Goal: Task Accomplishment & Management: Use online tool/utility

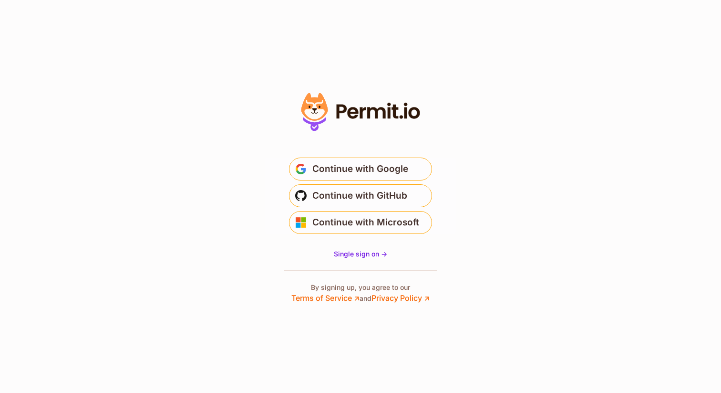
click at [338, 167] on span "Continue with Google" at bounding box center [361, 168] width 96 height 15
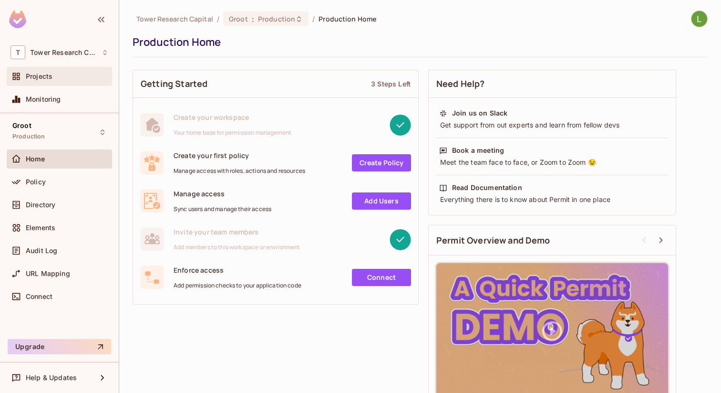
click at [35, 73] on span "Projects" at bounding box center [39, 77] width 27 height 8
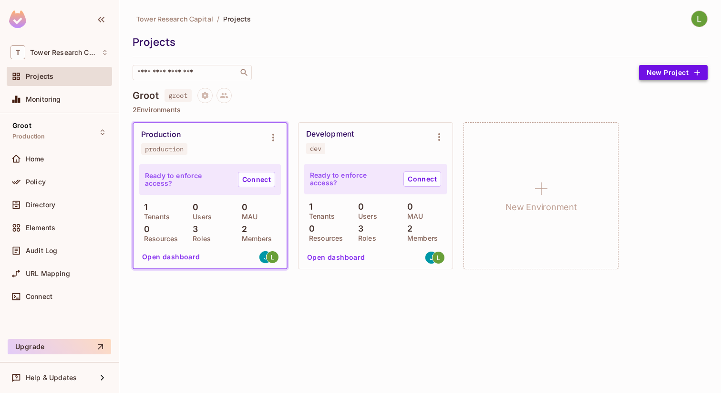
click at [666, 73] on button "New Project" at bounding box center [673, 72] width 69 height 15
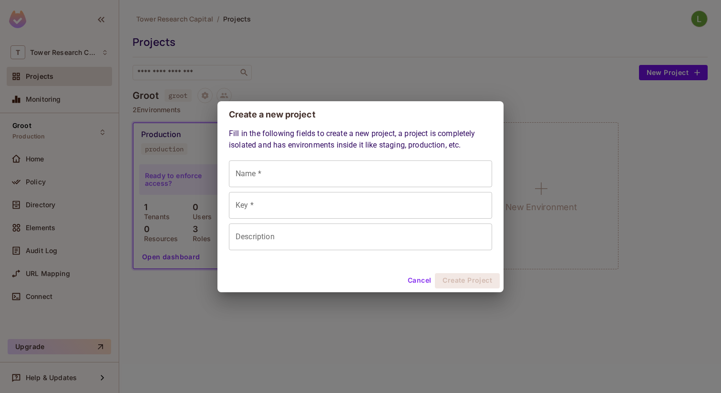
click at [476, 90] on div "Create a new project Fill in the following fields to create a new project, a pr…" at bounding box center [360, 196] width 721 height 393
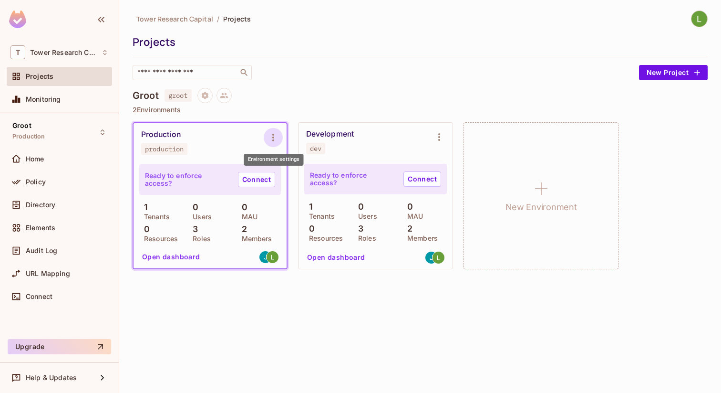
click at [274, 140] on icon "Environment settings" at bounding box center [273, 137] width 11 height 11
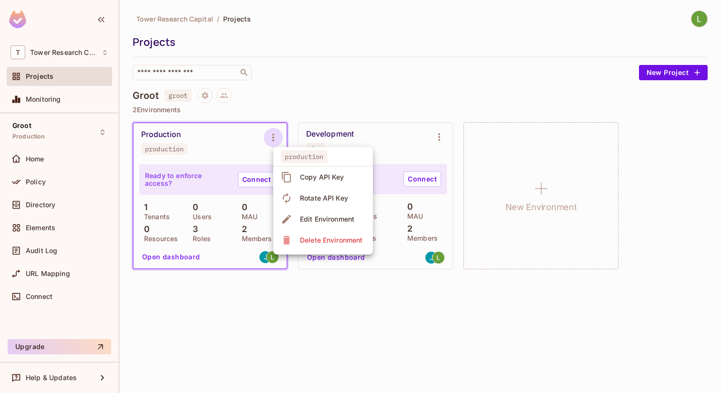
click at [274, 140] on div at bounding box center [360, 196] width 721 height 393
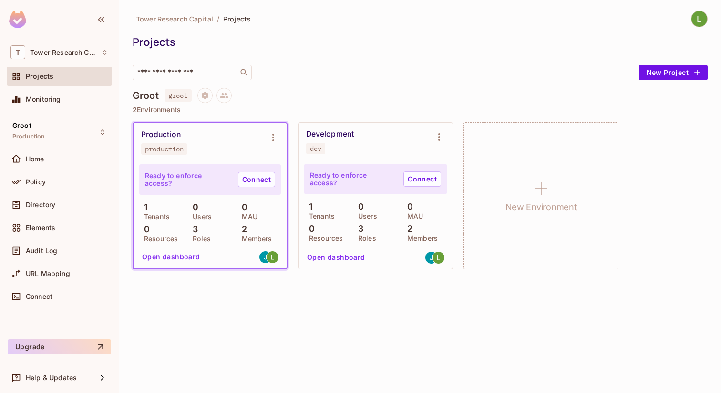
click at [245, 231] on p "2" at bounding box center [242, 229] width 10 height 10
click at [182, 257] on button "Open dashboard" at bounding box center [171, 257] width 66 height 15
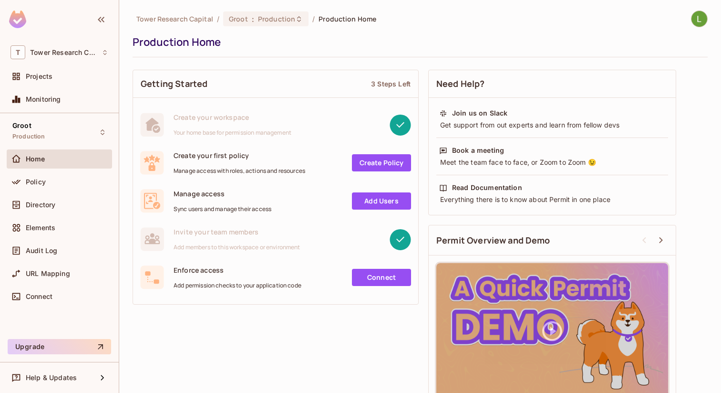
click at [388, 168] on link "Create Policy" at bounding box center [381, 162] width 59 height 17
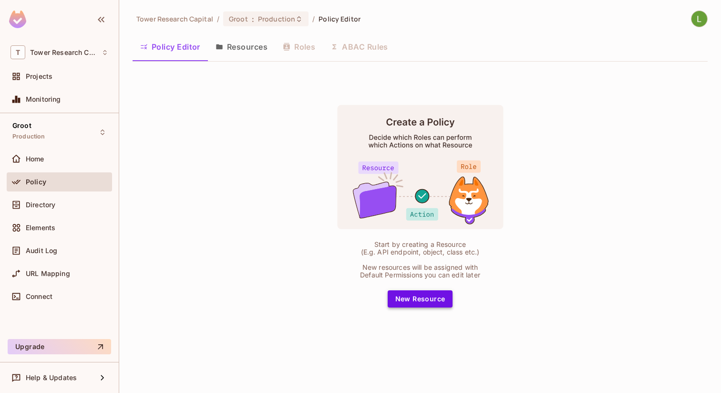
click at [426, 296] on button "New Resource" at bounding box center [420, 298] width 65 height 17
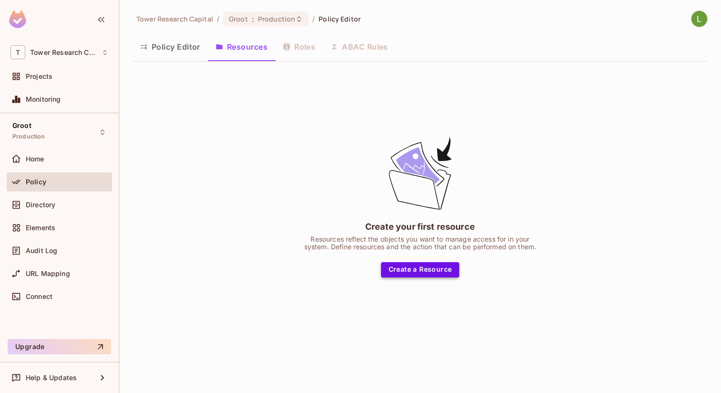
click at [424, 268] on button "Create a Resource" at bounding box center [420, 269] width 79 height 15
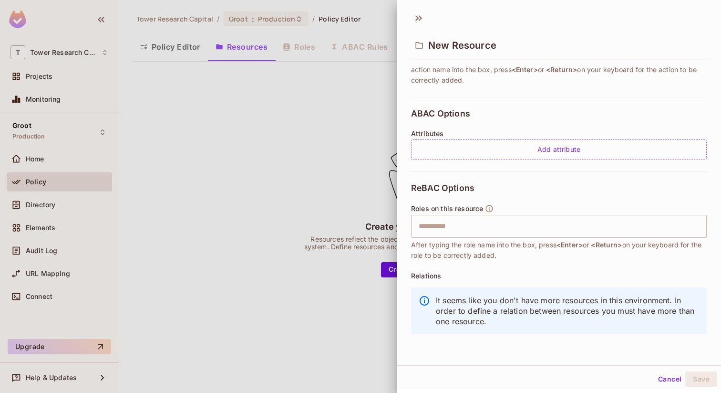
scroll to position [1, 0]
click at [671, 375] on button "Cancel" at bounding box center [670, 377] width 31 height 15
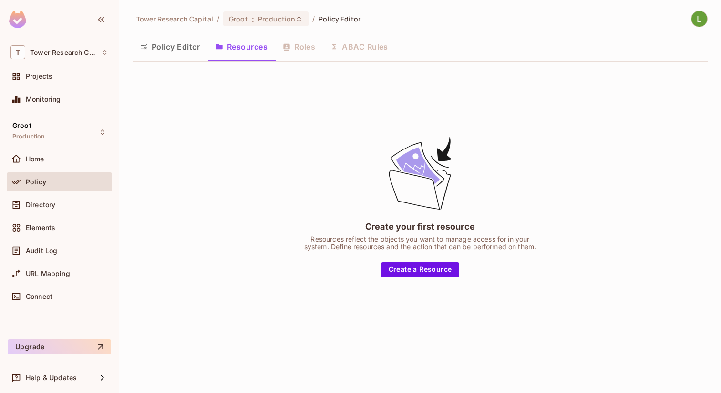
click at [301, 47] on div "Policy Editor Resources Roles ABAC Rules" at bounding box center [420, 47] width 575 height 24
click at [296, 49] on div "Policy Editor Resources Roles ABAC Rules" at bounding box center [420, 47] width 575 height 24
click at [169, 46] on button "Policy Editor" at bounding box center [170, 47] width 75 height 24
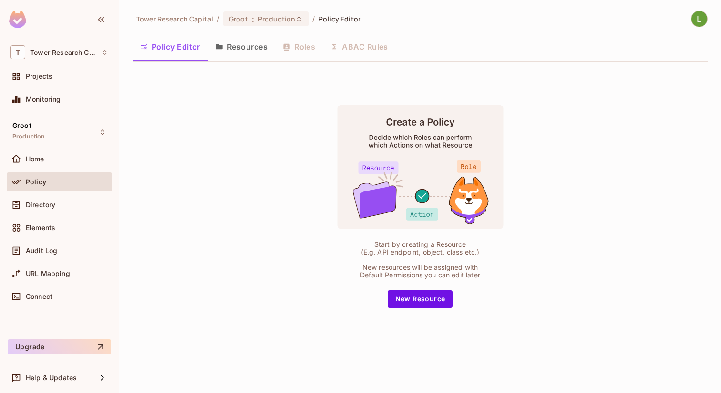
click at [238, 47] on button "Resources" at bounding box center [241, 47] width 67 height 24
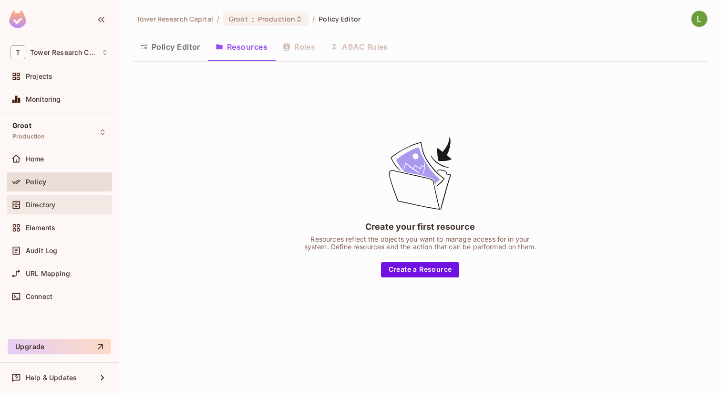
click at [53, 205] on span "Directory" at bounding box center [41, 205] width 30 height 8
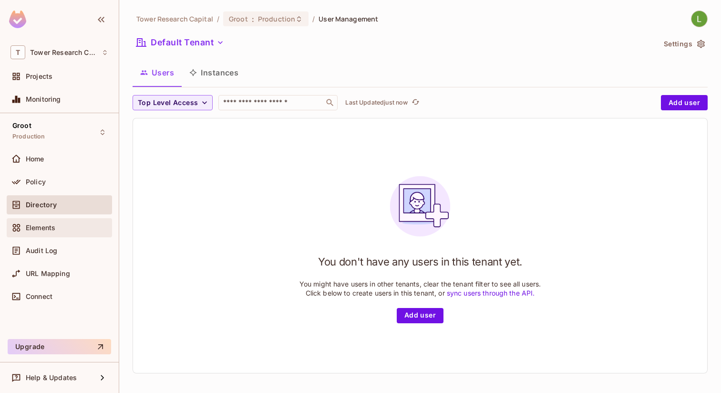
click at [60, 226] on div "Elements" at bounding box center [67, 228] width 83 height 8
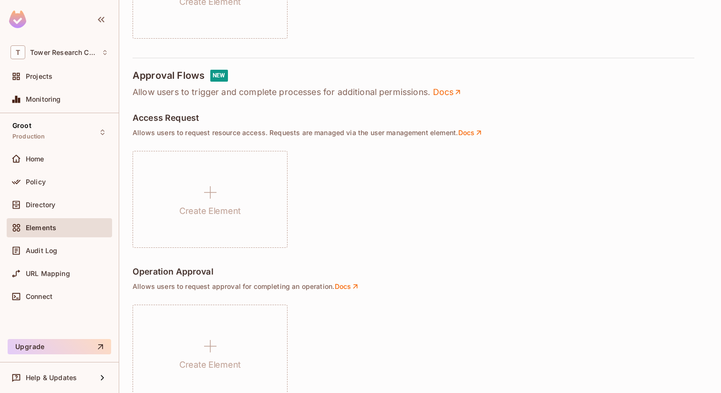
scroll to position [494, 0]
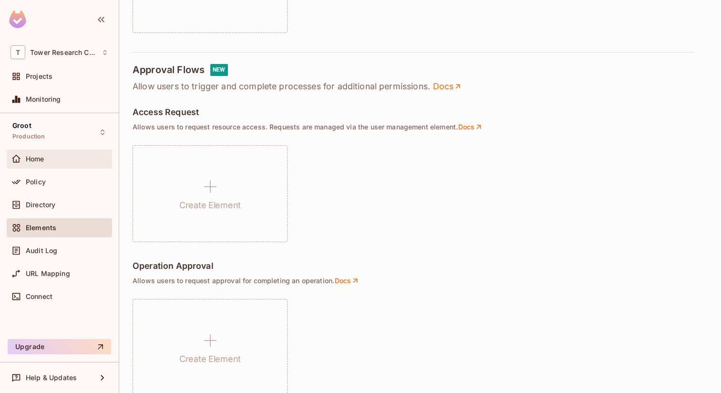
click at [57, 157] on div "Home" at bounding box center [67, 159] width 83 height 8
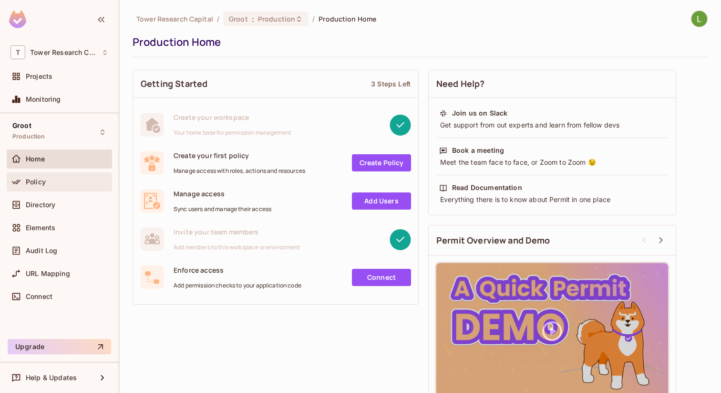
click at [49, 180] on div "Policy" at bounding box center [67, 182] width 83 height 8
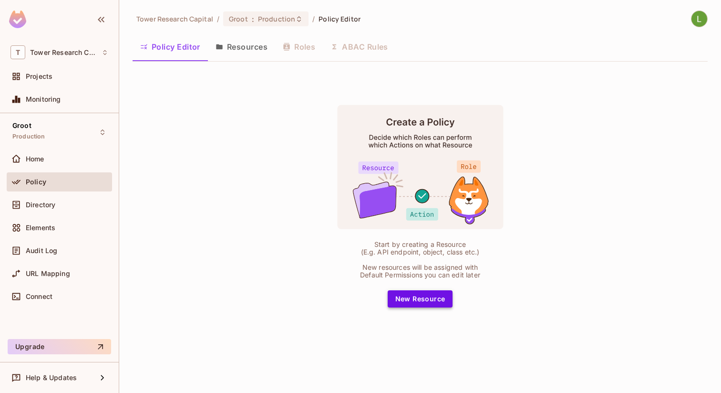
click at [426, 300] on button "New Resource" at bounding box center [420, 298] width 65 height 17
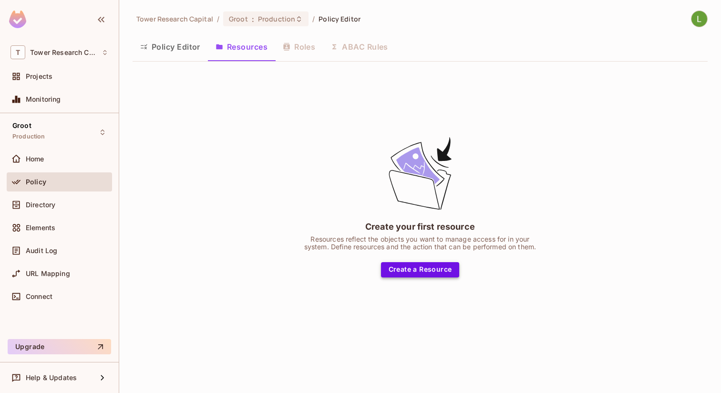
click at [415, 268] on button "Create a Resource" at bounding box center [420, 269] width 79 height 15
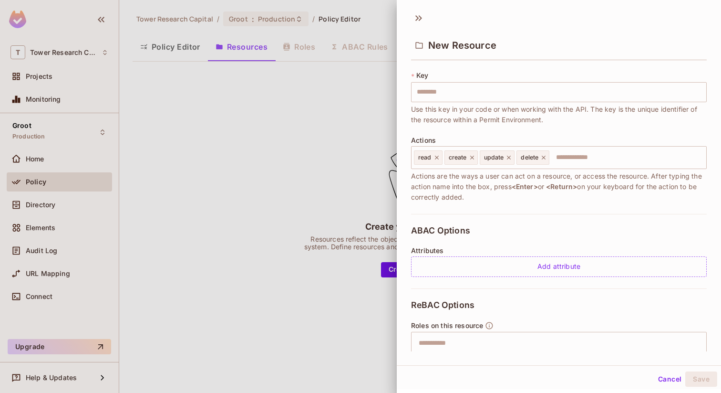
scroll to position [85, 0]
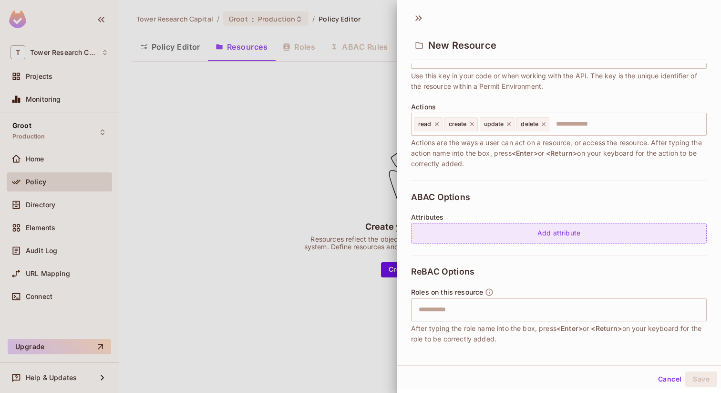
click at [555, 233] on div "Add attribute" at bounding box center [559, 233] width 296 height 21
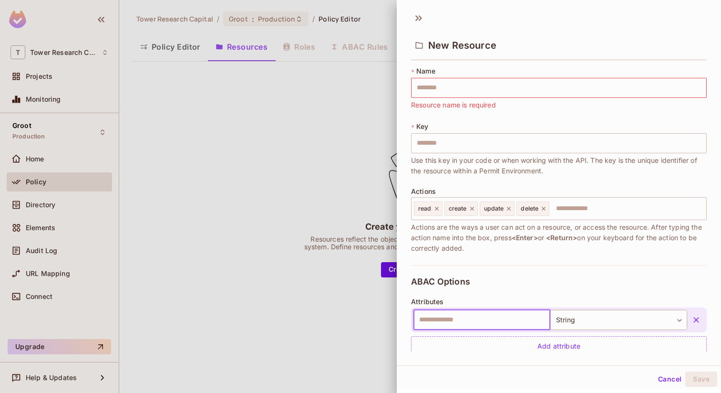
scroll to position [0, 0]
click at [497, 84] on input "text" at bounding box center [559, 89] width 296 height 20
